Goal: Transaction & Acquisition: Purchase product/service

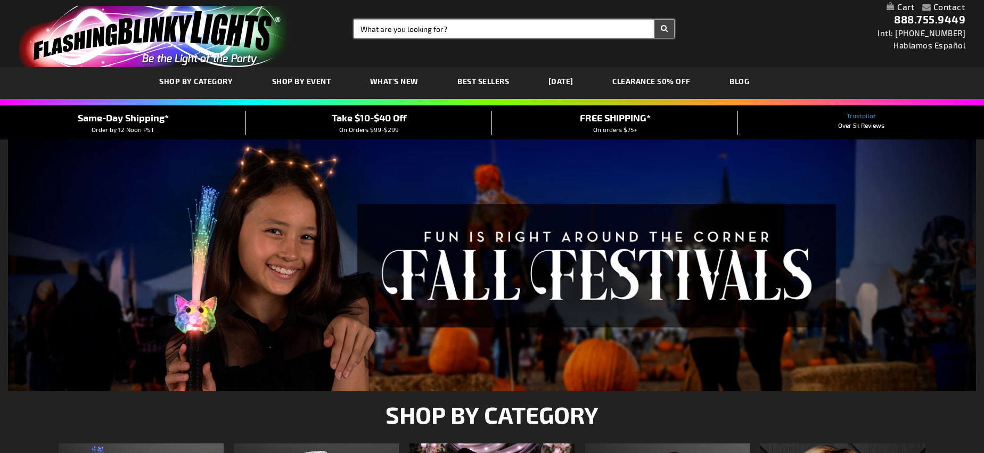
click at [463, 27] on input "Search" at bounding box center [514, 29] width 321 height 18
type input "Light up horns"
click at [655, 20] on button "Search" at bounding box center [665, 29] width 20 height 18
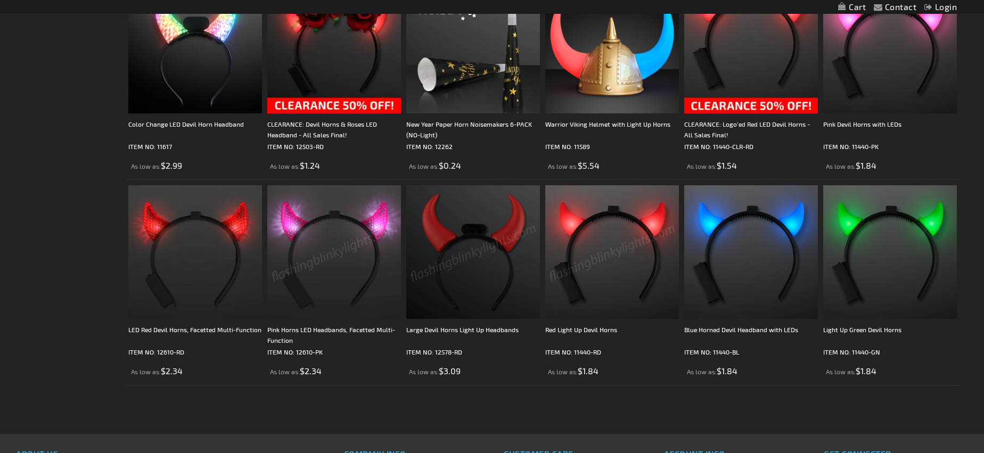
scroll to position [454, 0]
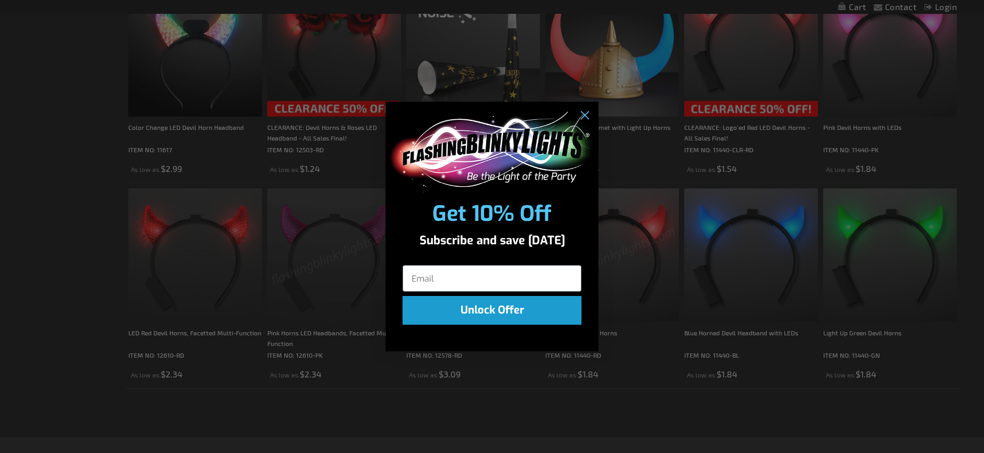
click at [616, 230] on div "Close dialog Get 10% Off Subscribe and save today Unlock Offer Submit" at bounding box center [492, 226] width 984 height 453
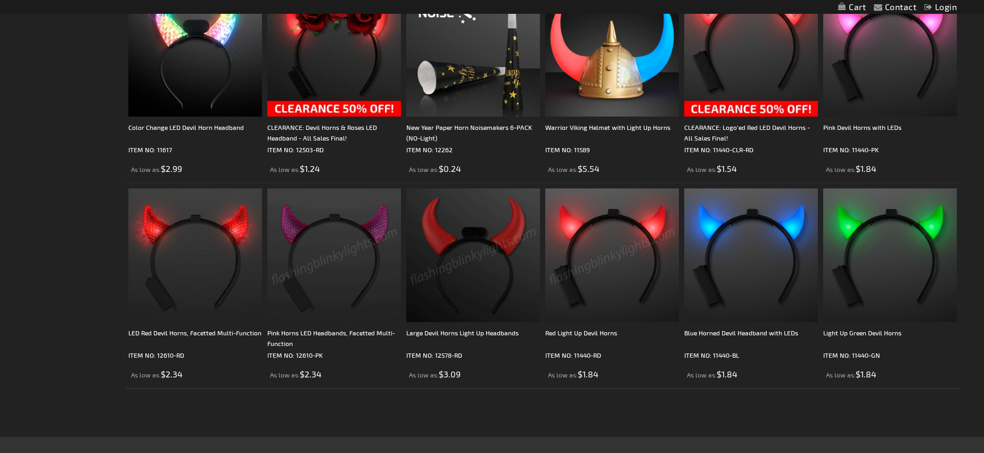
click at [572, 291] on img at bounding box center [613, 256] width 134 height 134
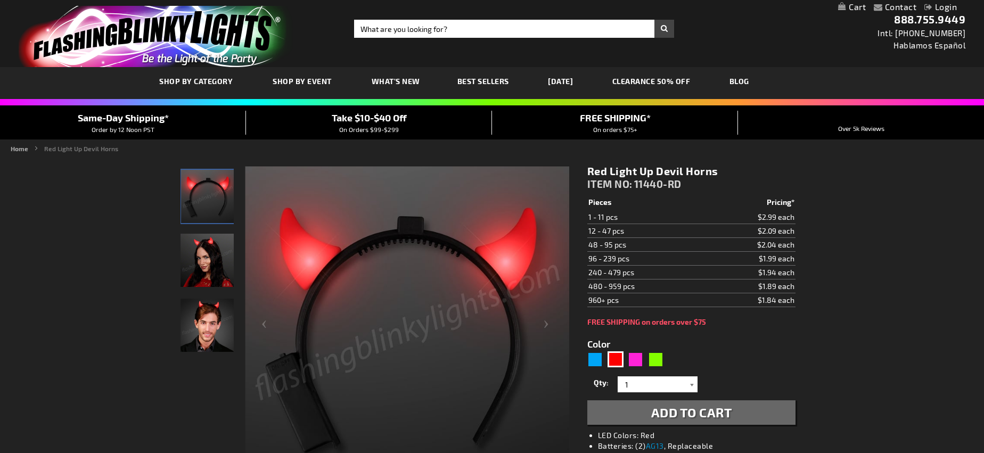
click at [691, 384] on div at bounding box center [692, 385] width 11 height 16
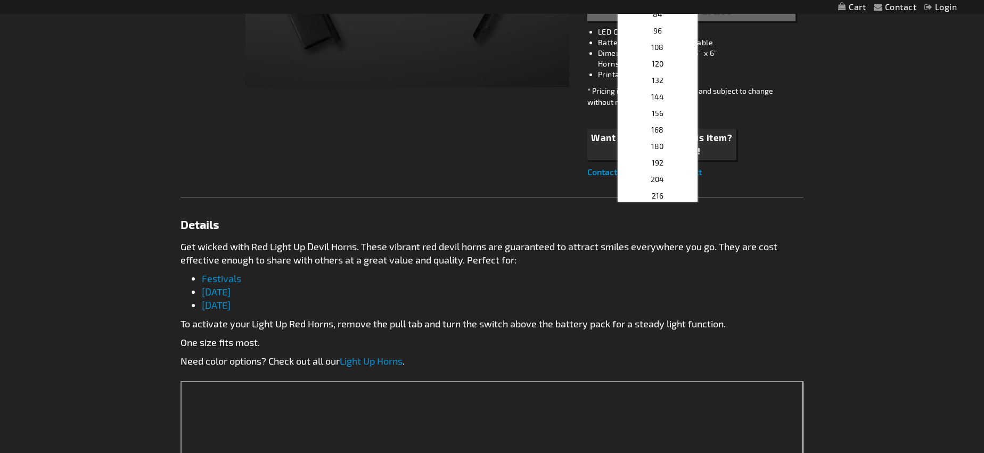
scroll to position [257, 0]
click at [661, 185] on span "204" at bounding box center [657, 185] width 13 height 9
type input "204"
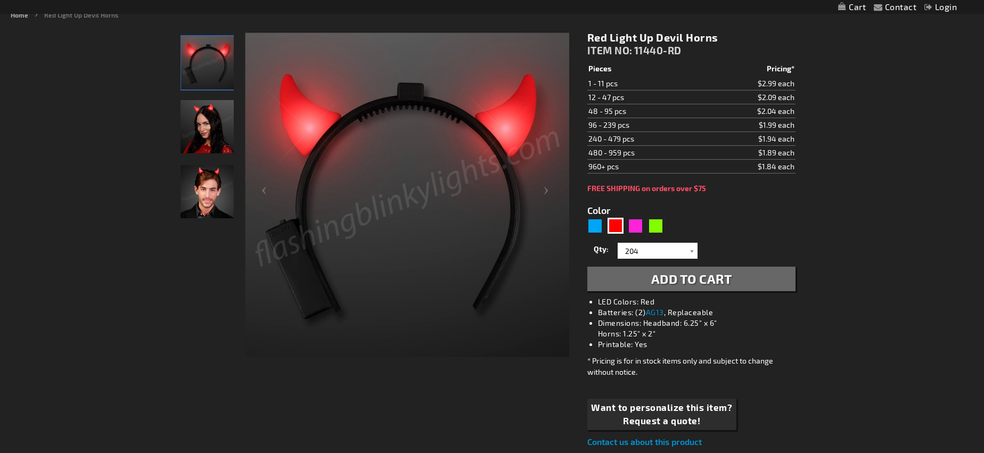
scroll to position [133, 0]
click at [689, 283] on span "Add to Cart" at bounding box center [692, 279] width 81 height 15
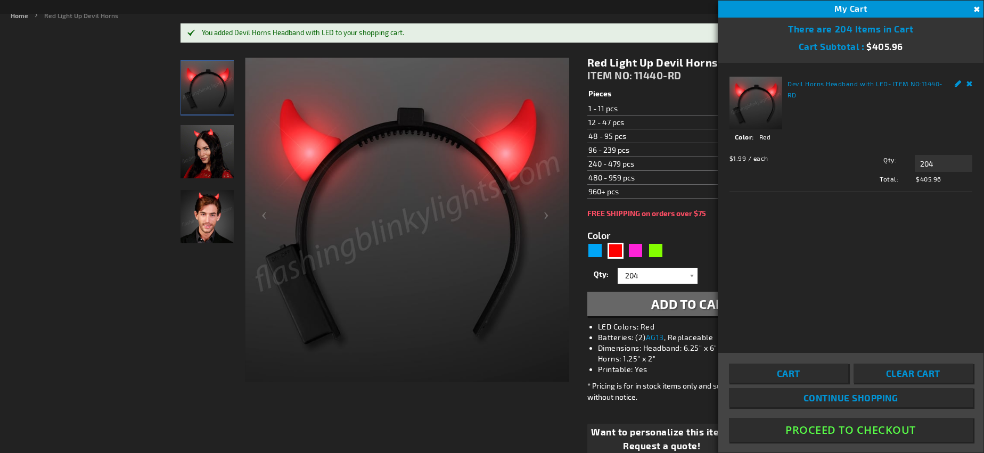
click at [977, 7] on button "Close" at bounding box center [976, 10] width 12 height 12
